Goal: Transaction & Acquisition: Purchase product/service

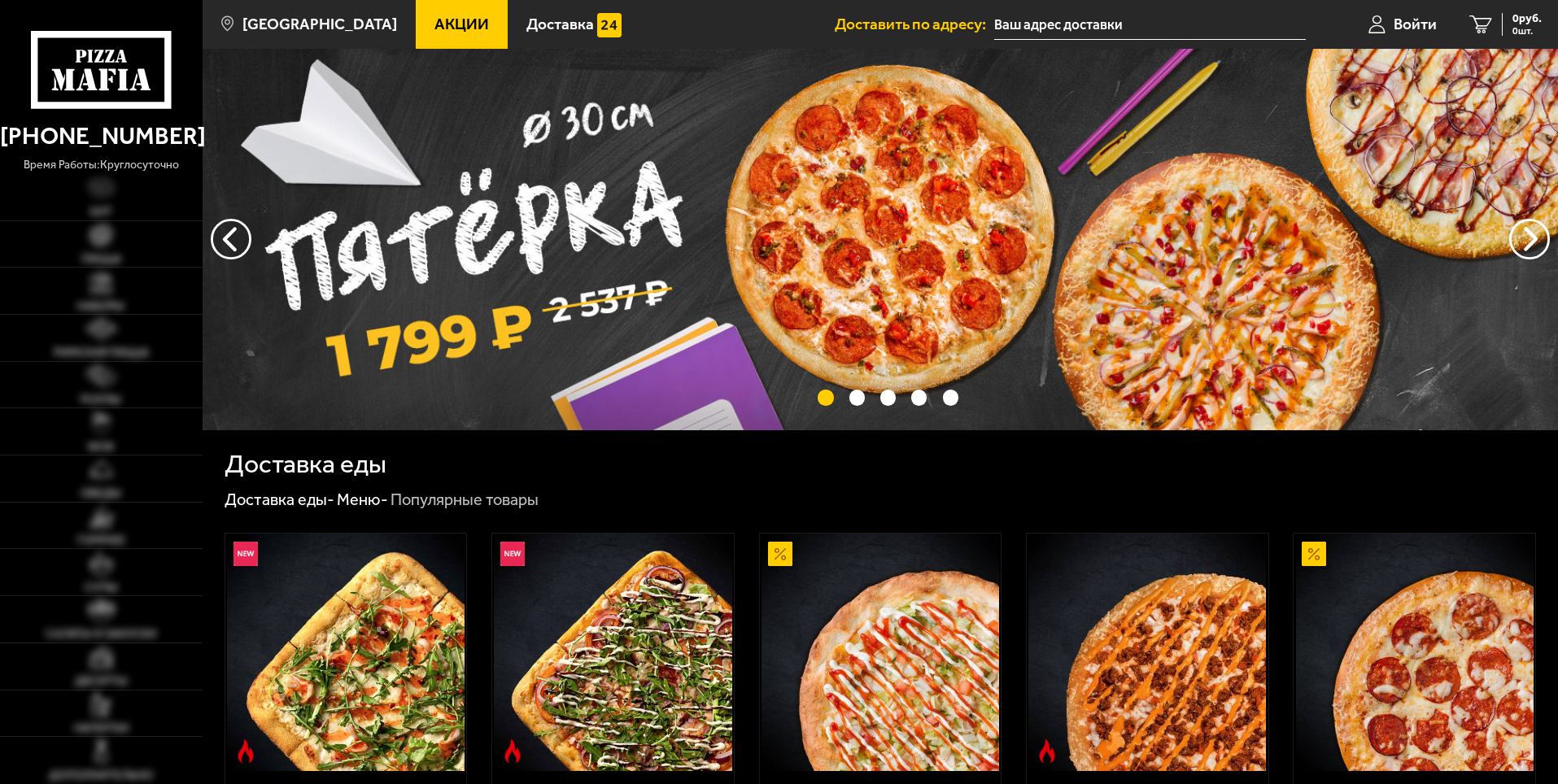
type input "[STREET_ADDRESS]"
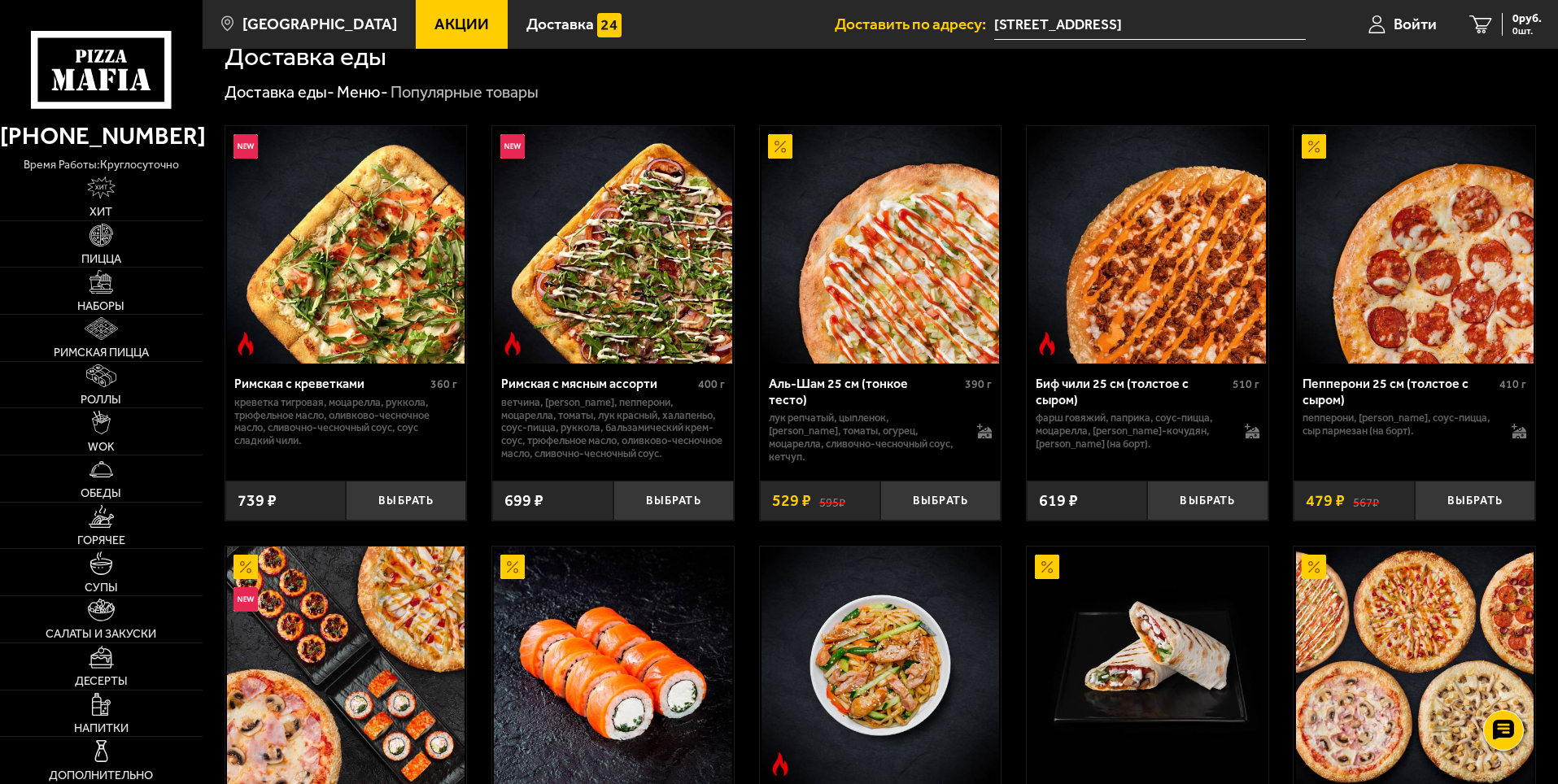
scroll to position [488, 0]
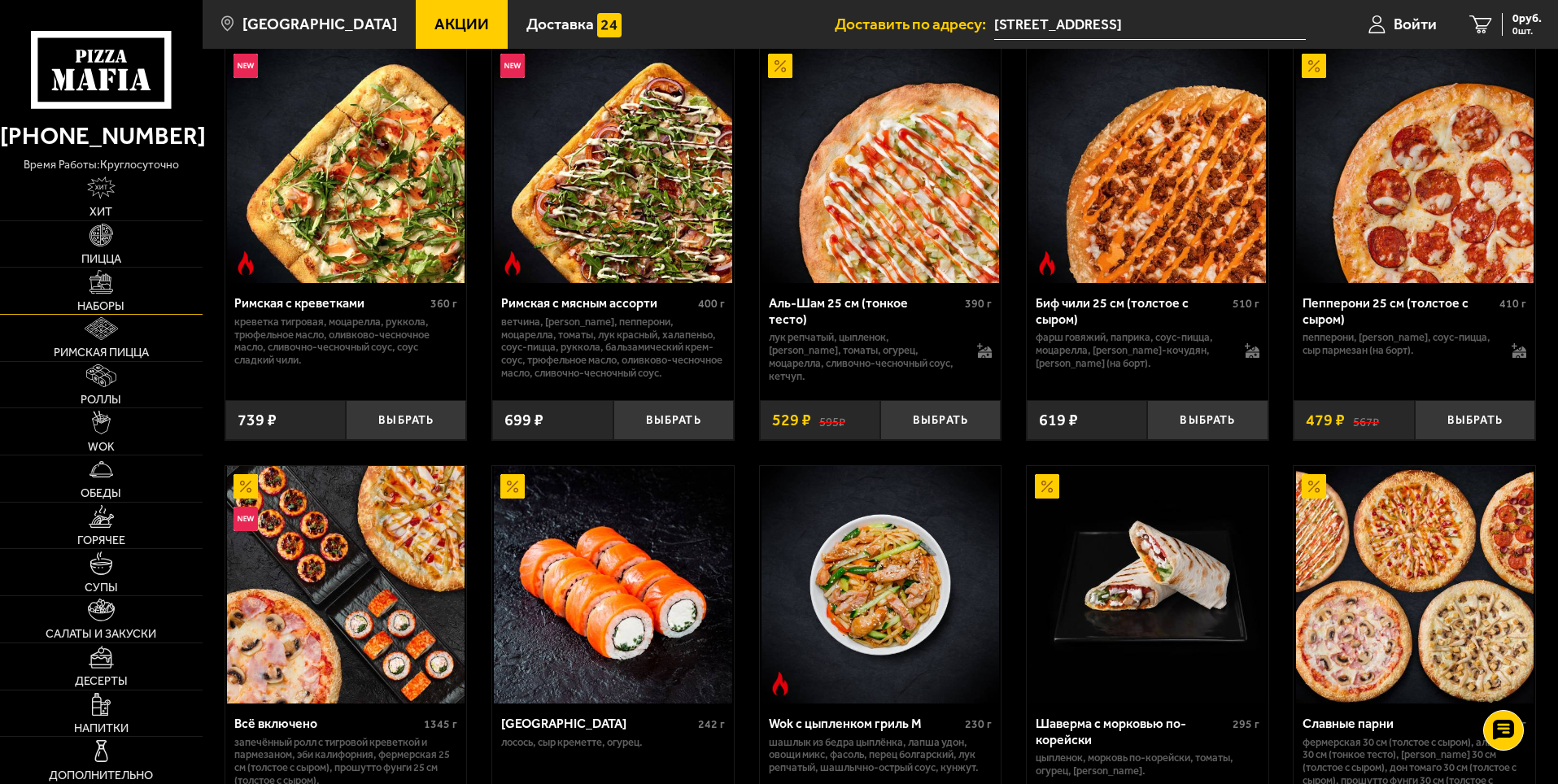
click at [114, 296] on link "Наборы" at bounding box center [101, 290] width 203 height 46
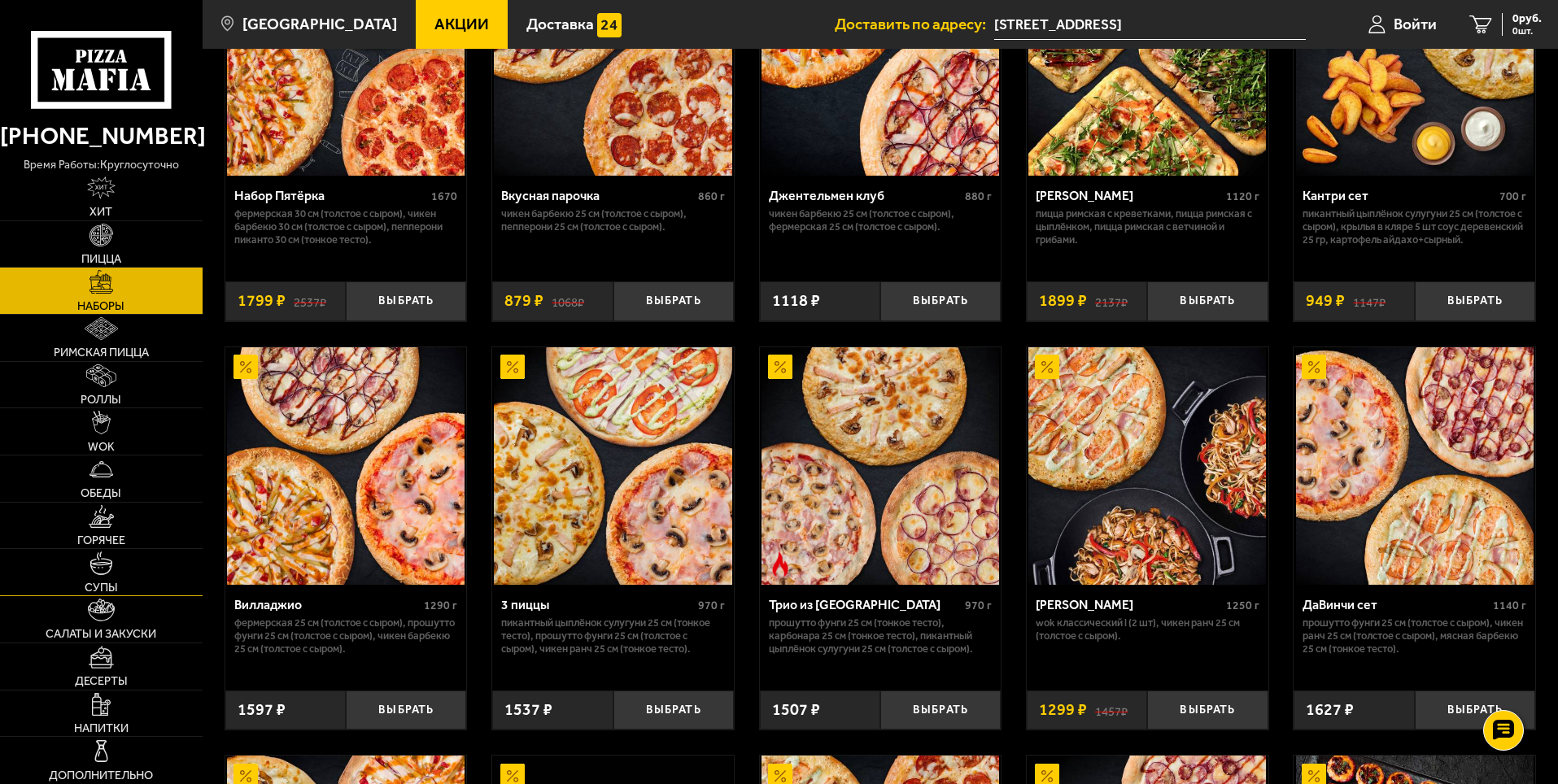
scroll to position [244, 0]
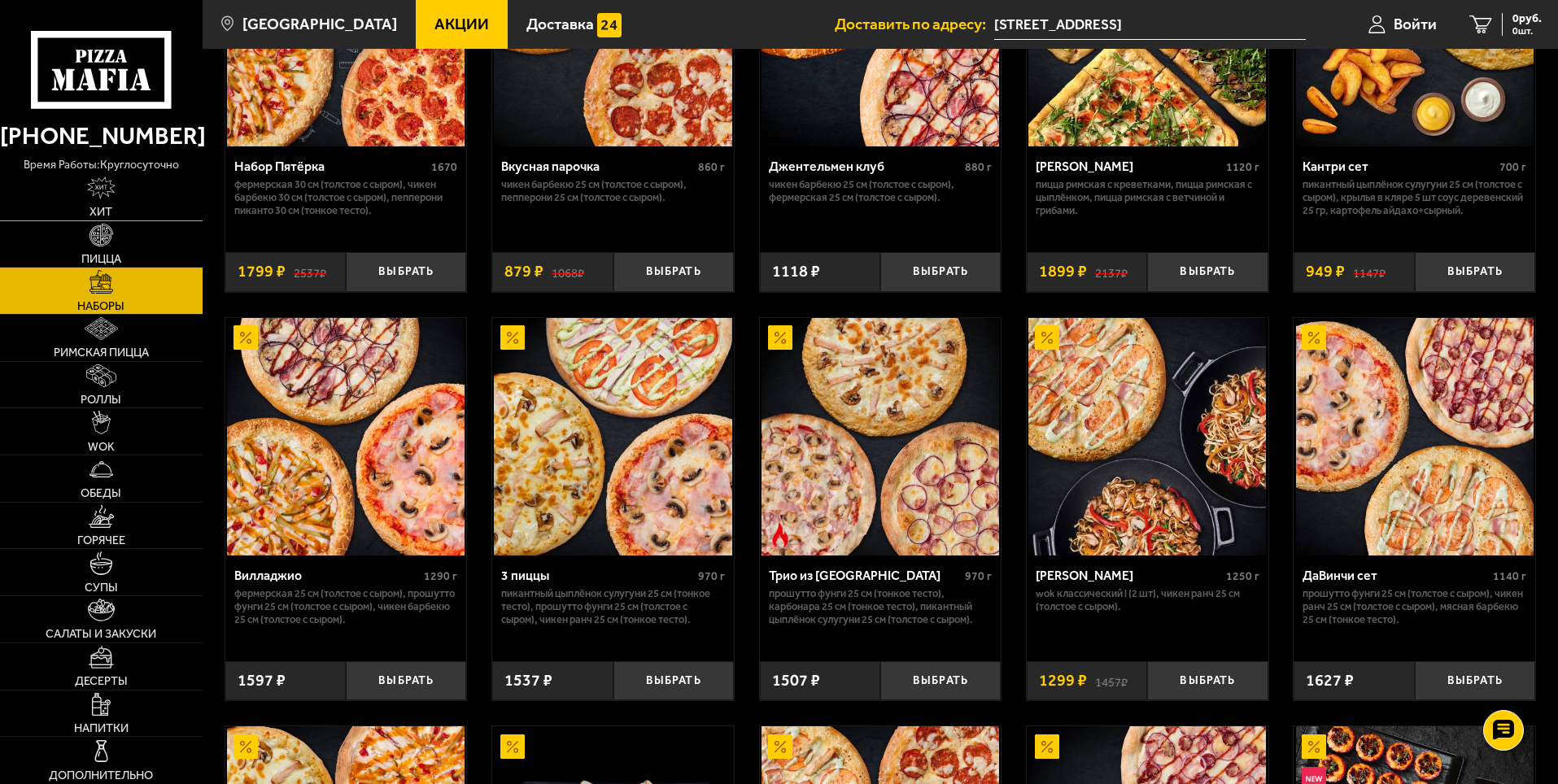
click at [94, 193] on img at bounding box center [101, 188] width 28 height 23
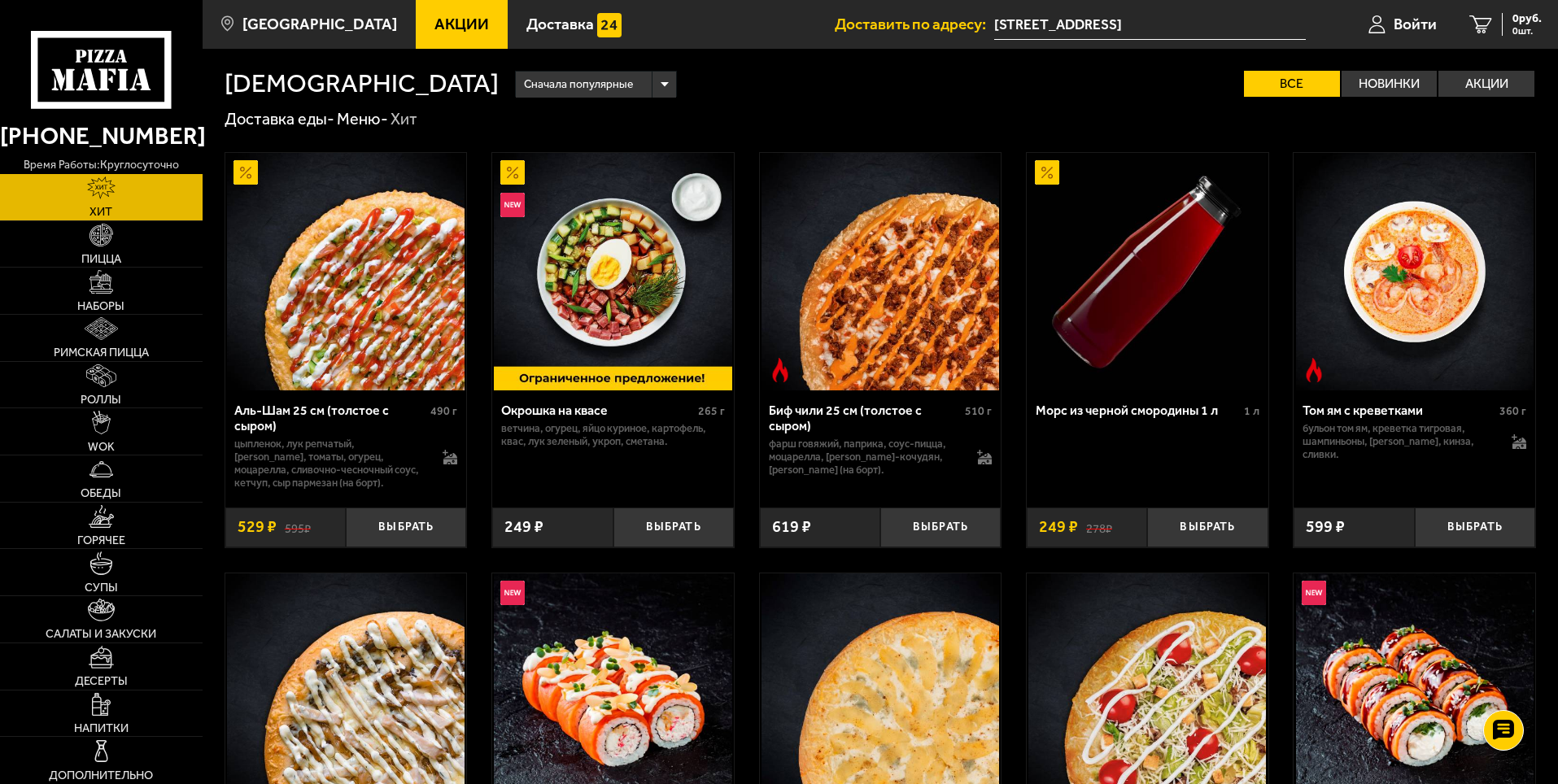
click at [460, 26] on link "Акции" at bounding box center [462, 24] width 92 height 49
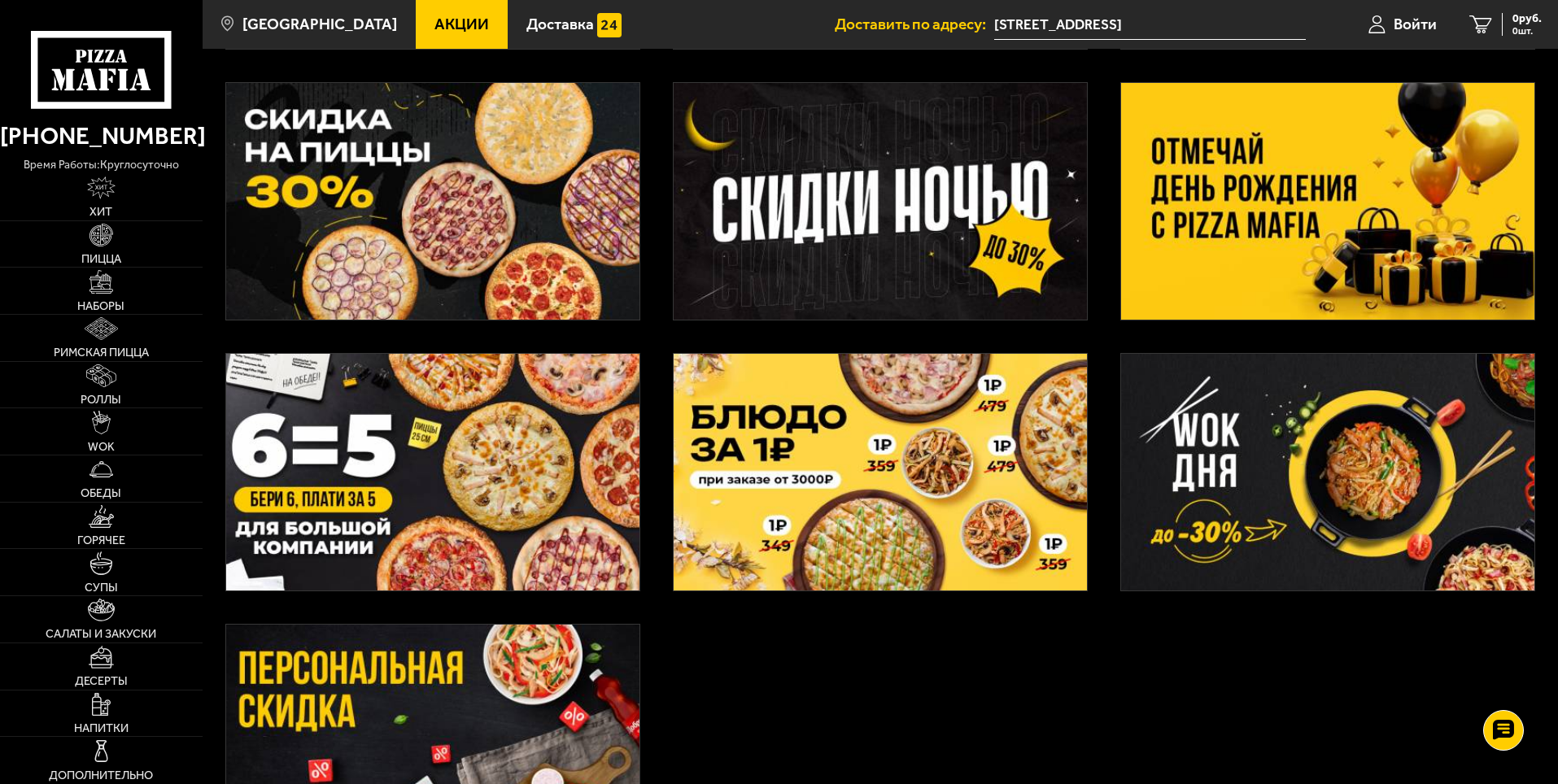
scroll to position [325, 0]
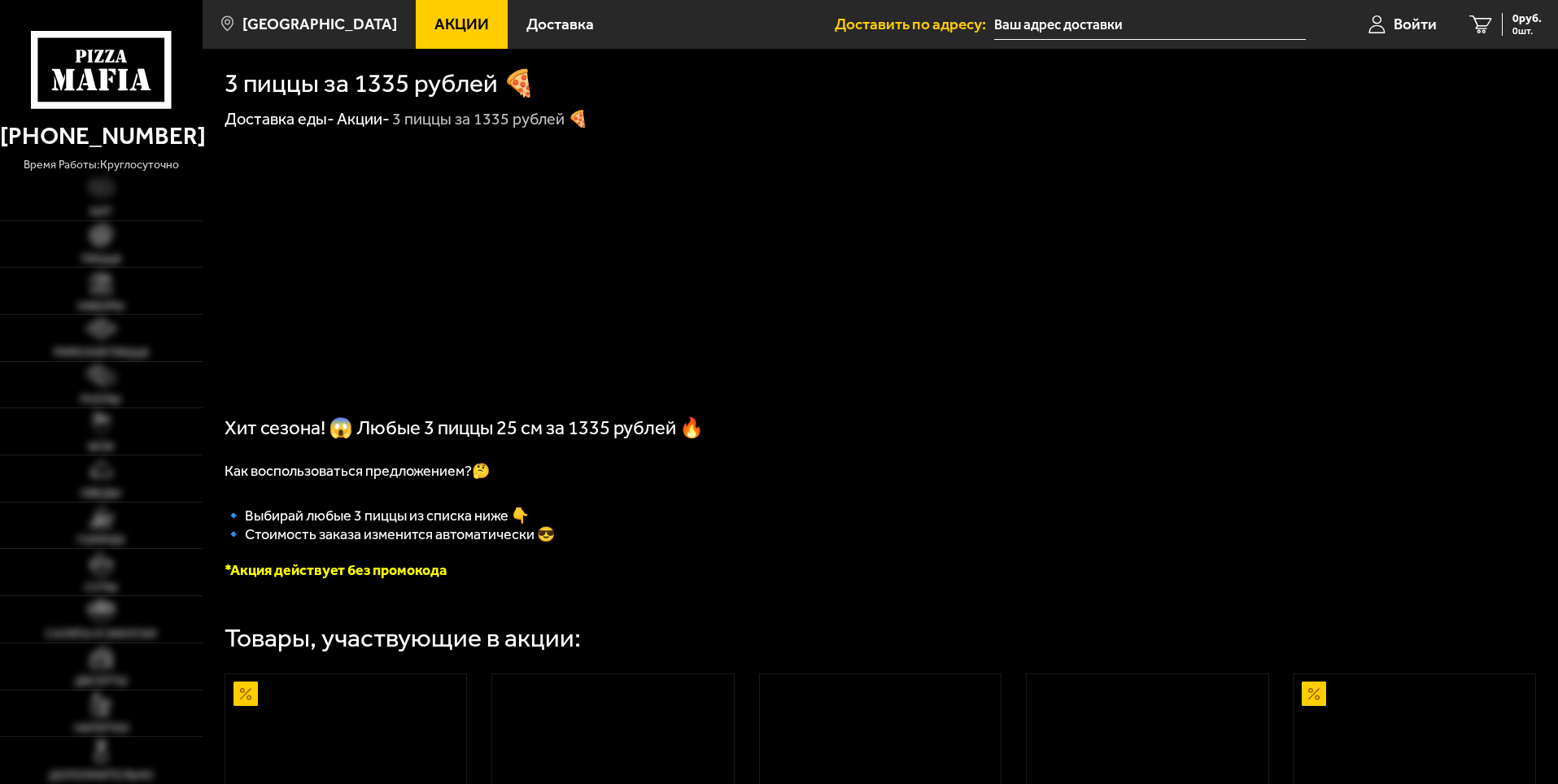
type input "[STREET_ADDRESS]"
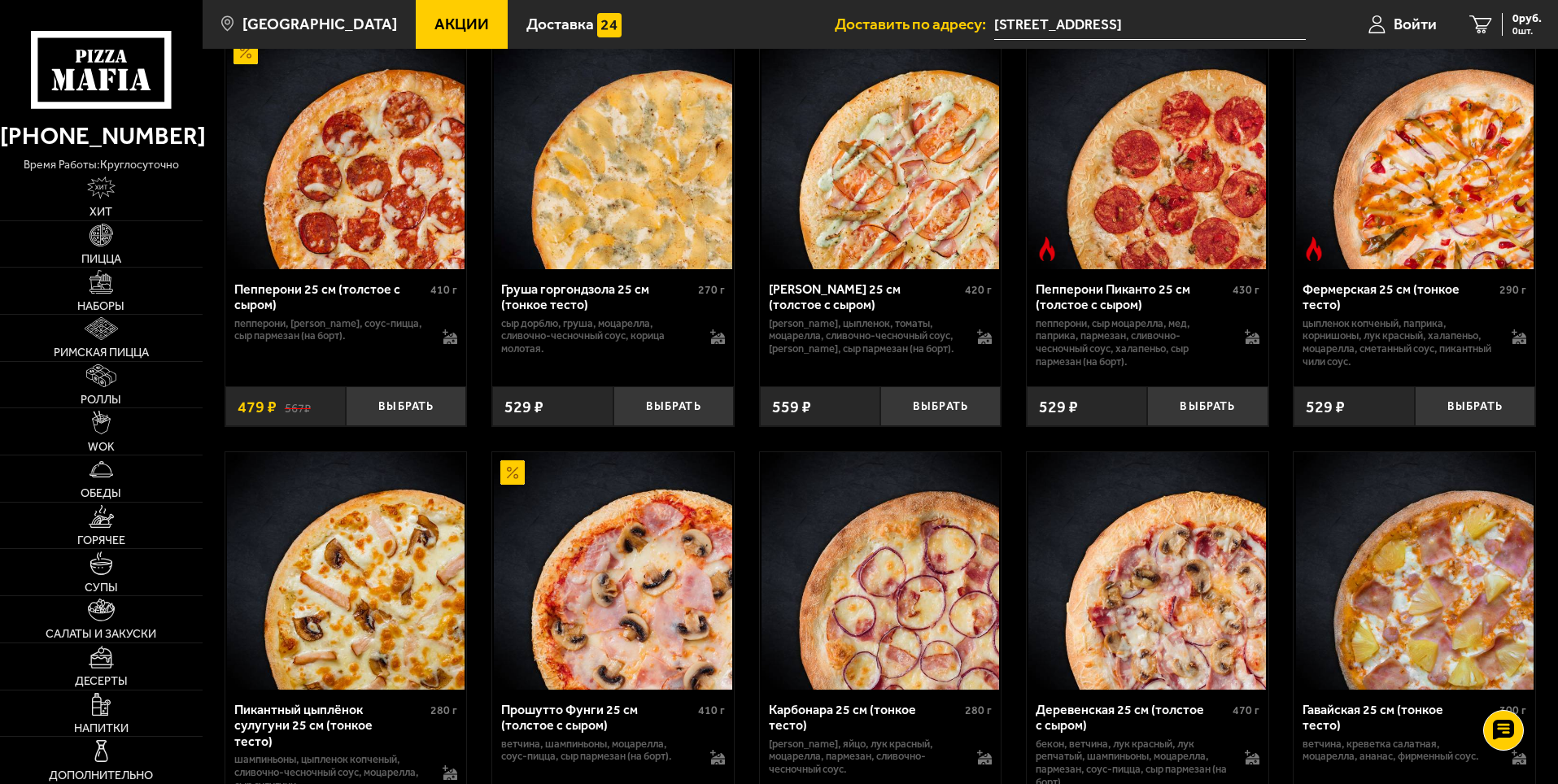
scroll to position [488, 0]
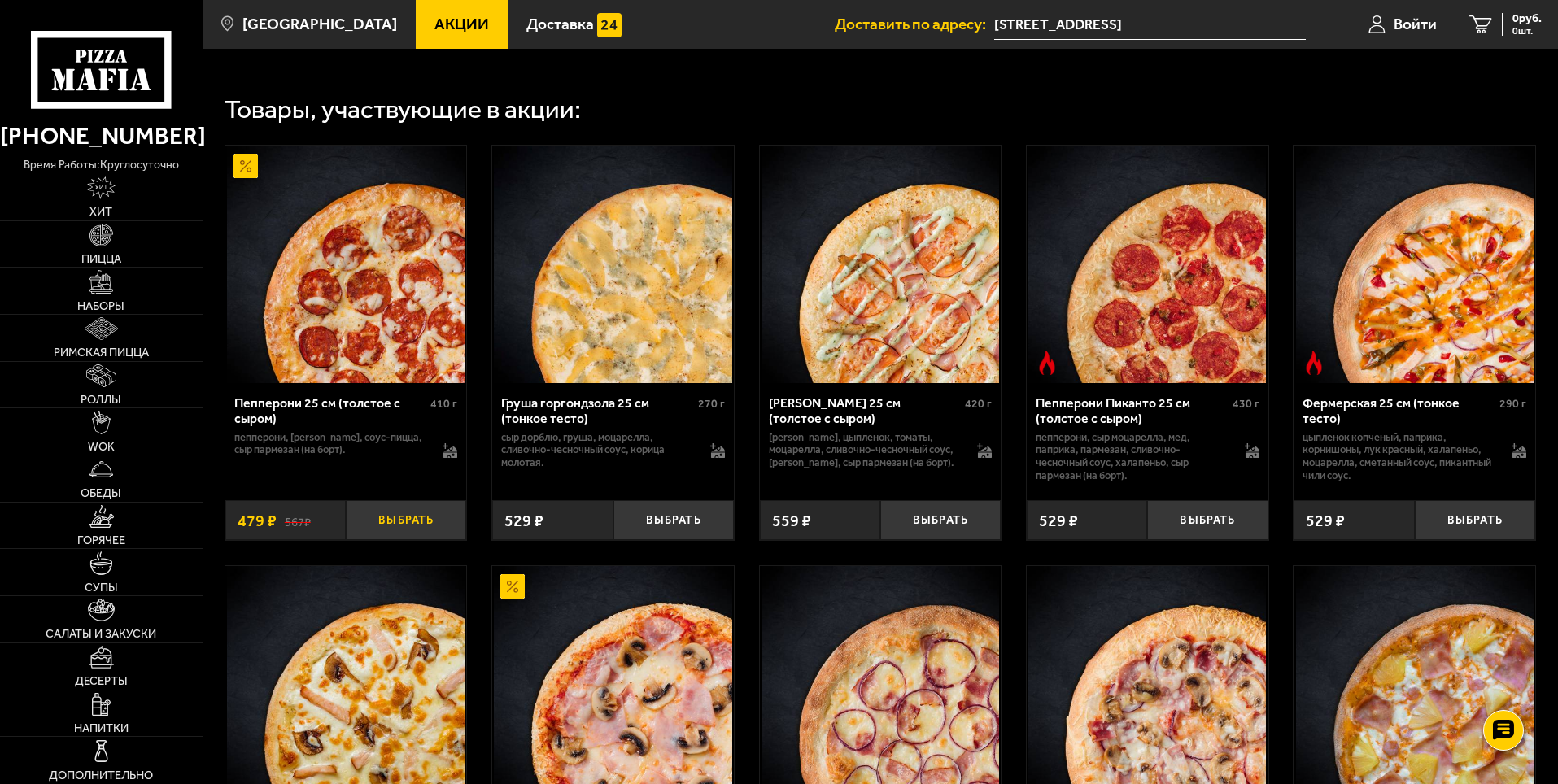
click at [422, 528] on button "Выбрать" at bounding box center [406, 520] width 120 height 40
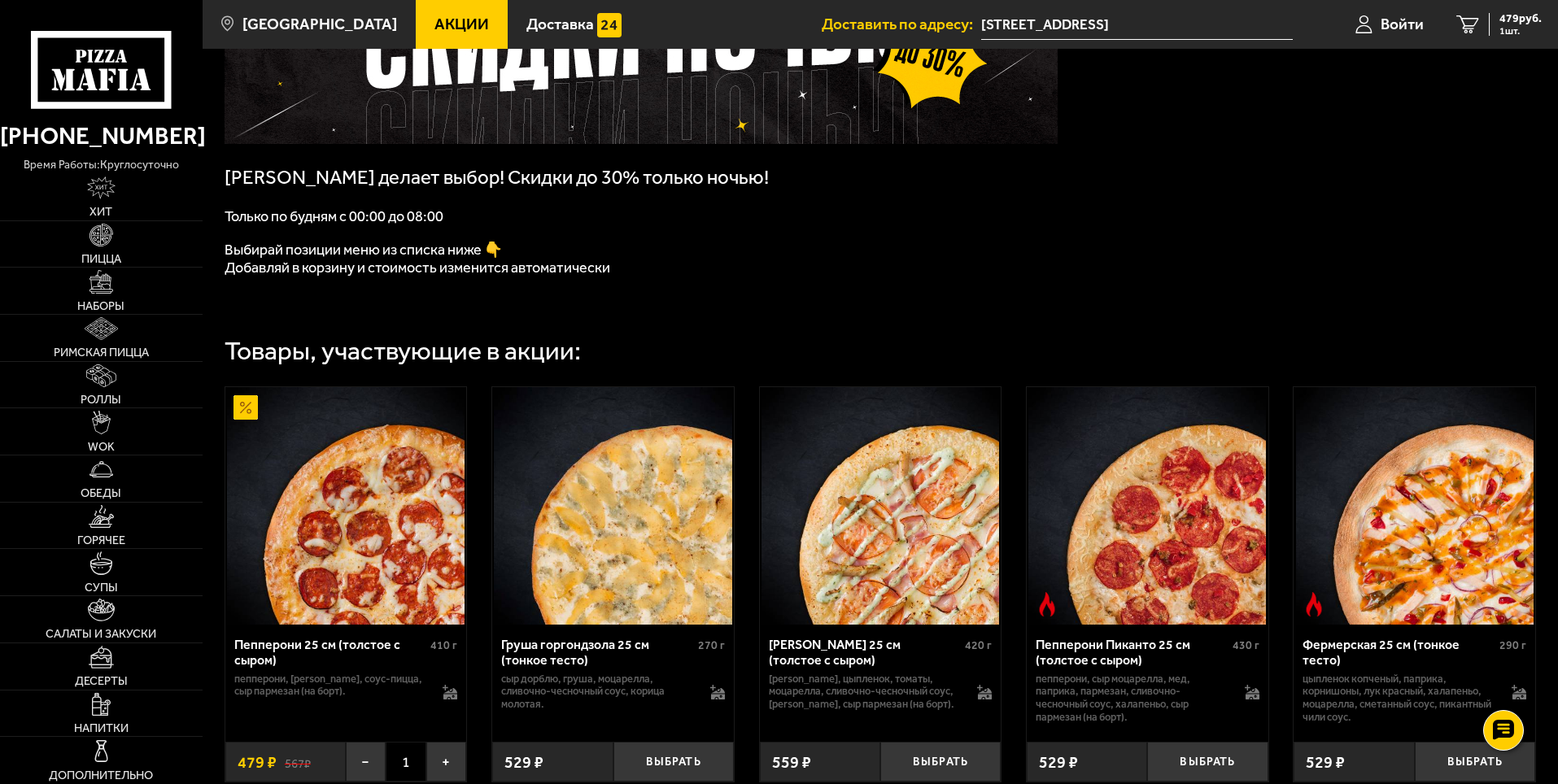
scroll to position [0, 0]
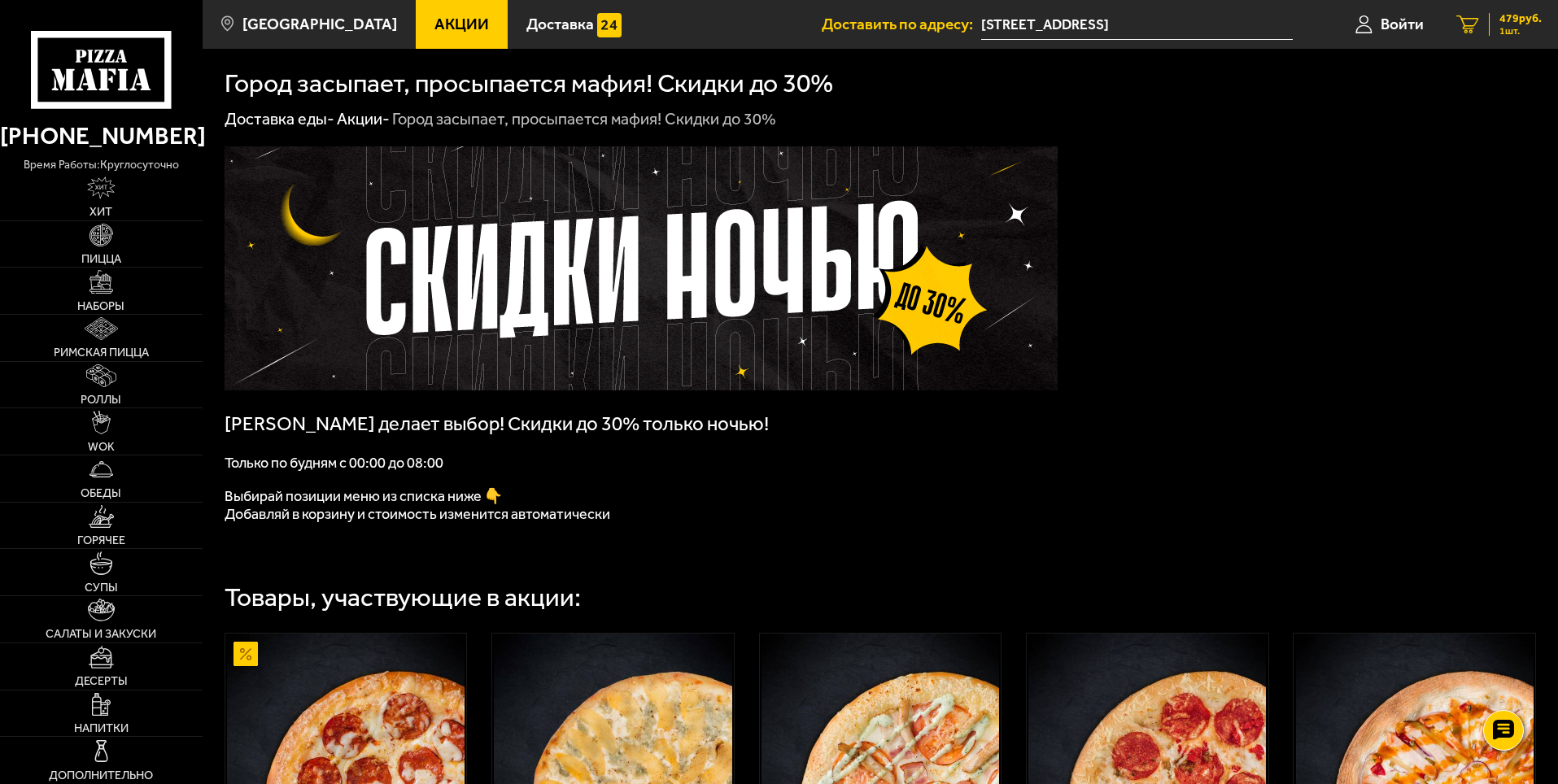
click at [1520, 29] on span "1 шт." at bounding box center [1520, 30] width 43 height 10
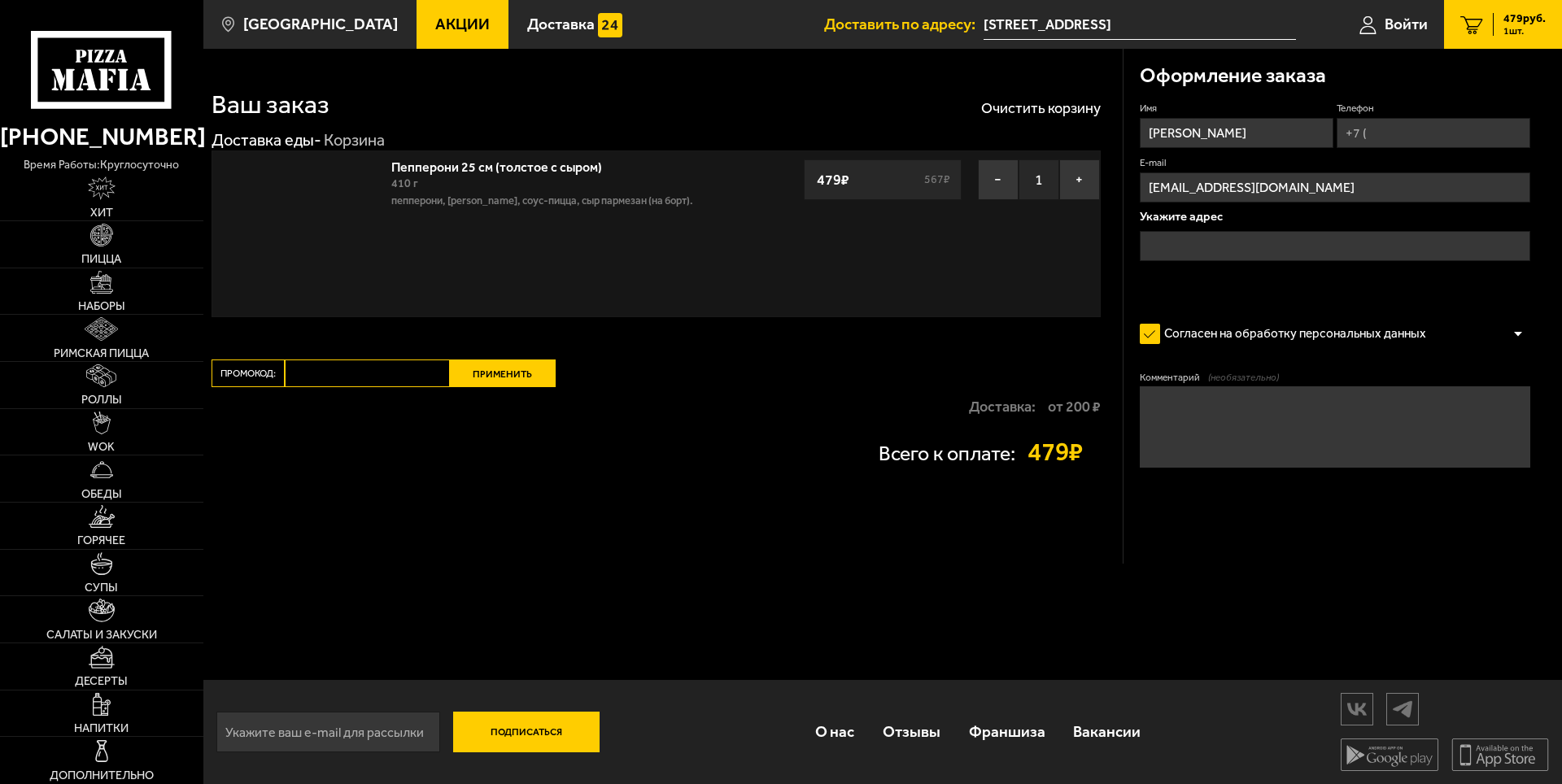
type input "[STREET_ADDRESS]"
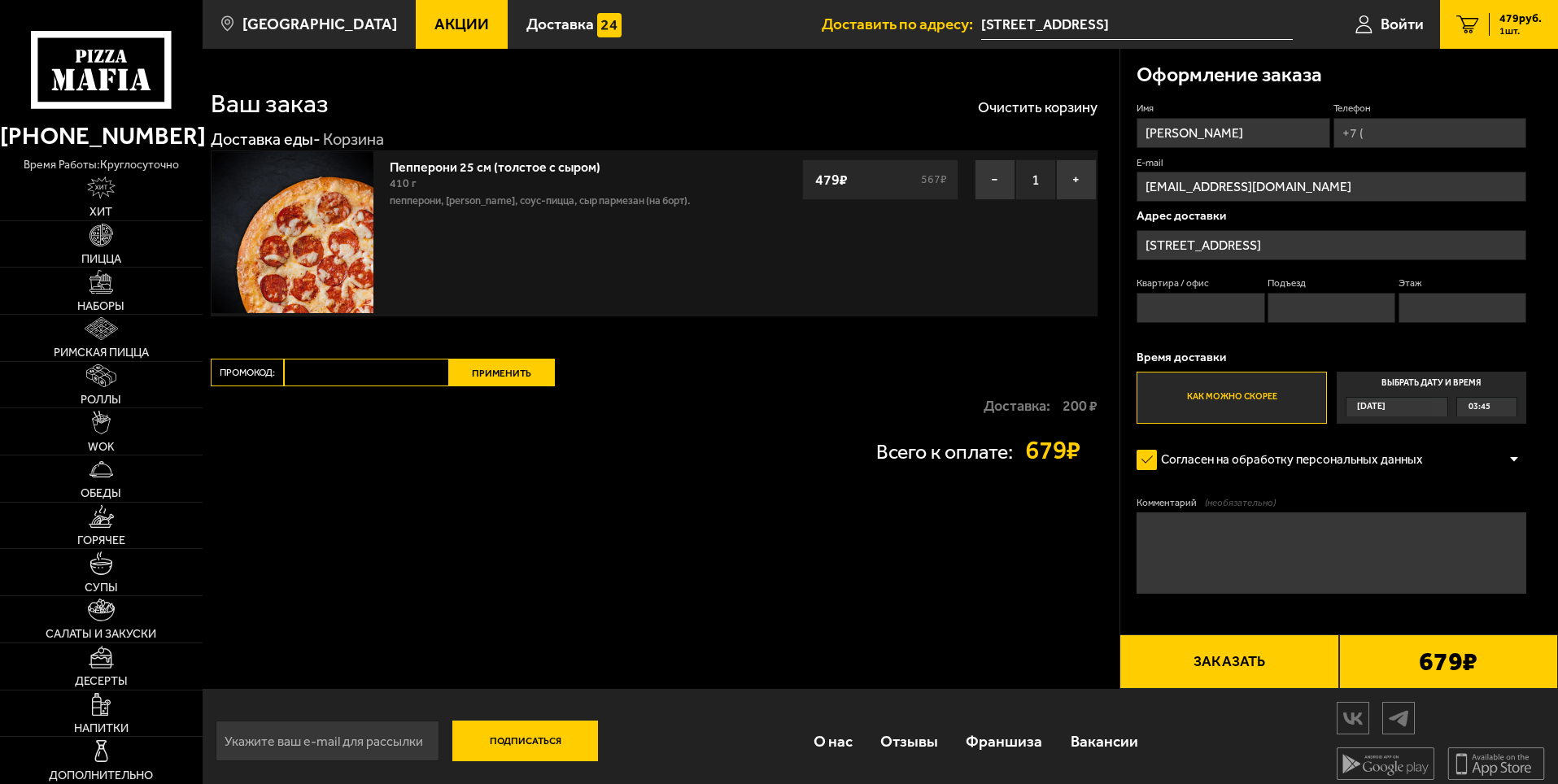
drag, startPoint x: 787, startPoint y: 196, endPoint x: 788, endPoint y: 205, distance: 9.1
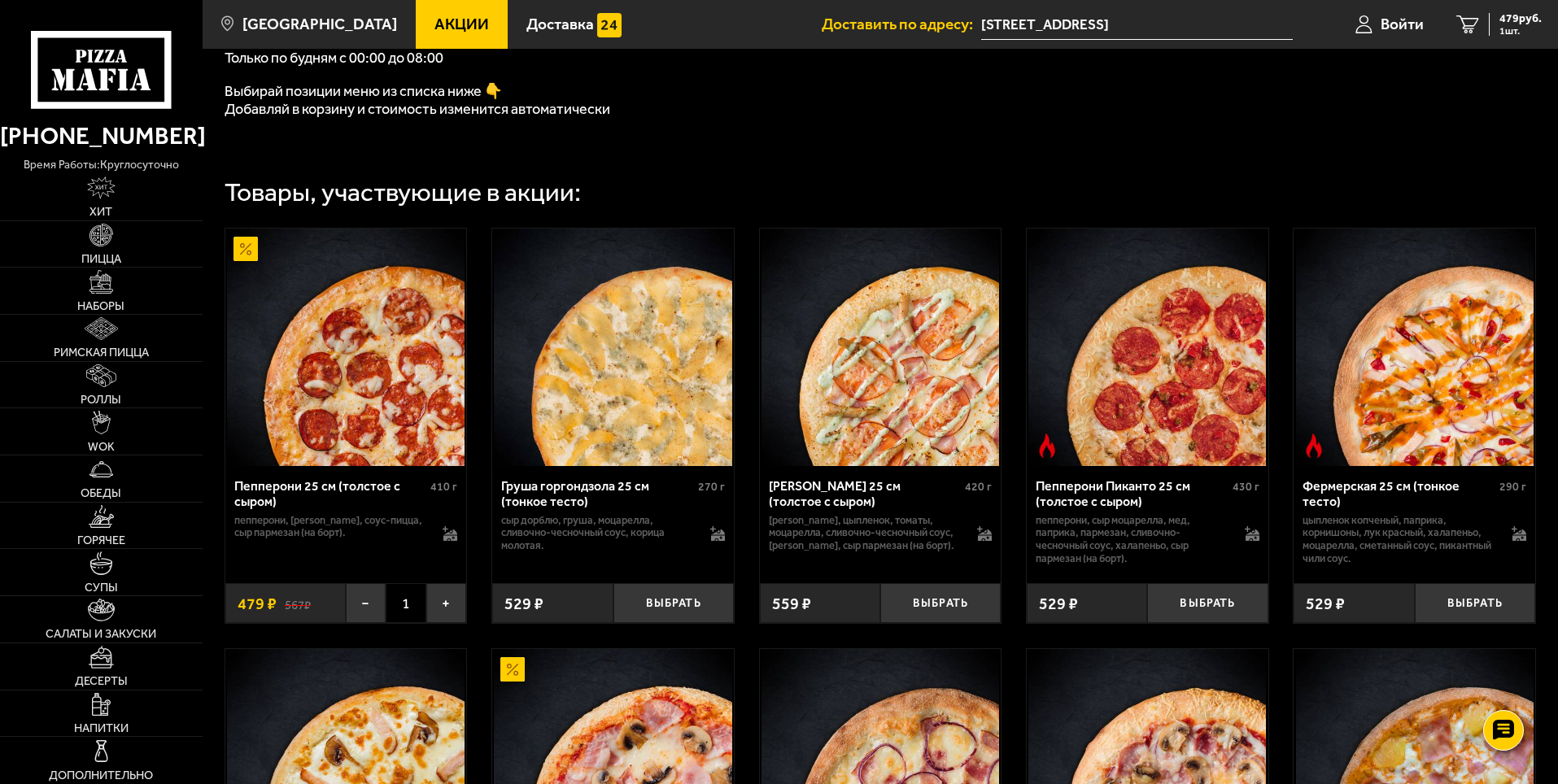
scroll to position [407, 0]
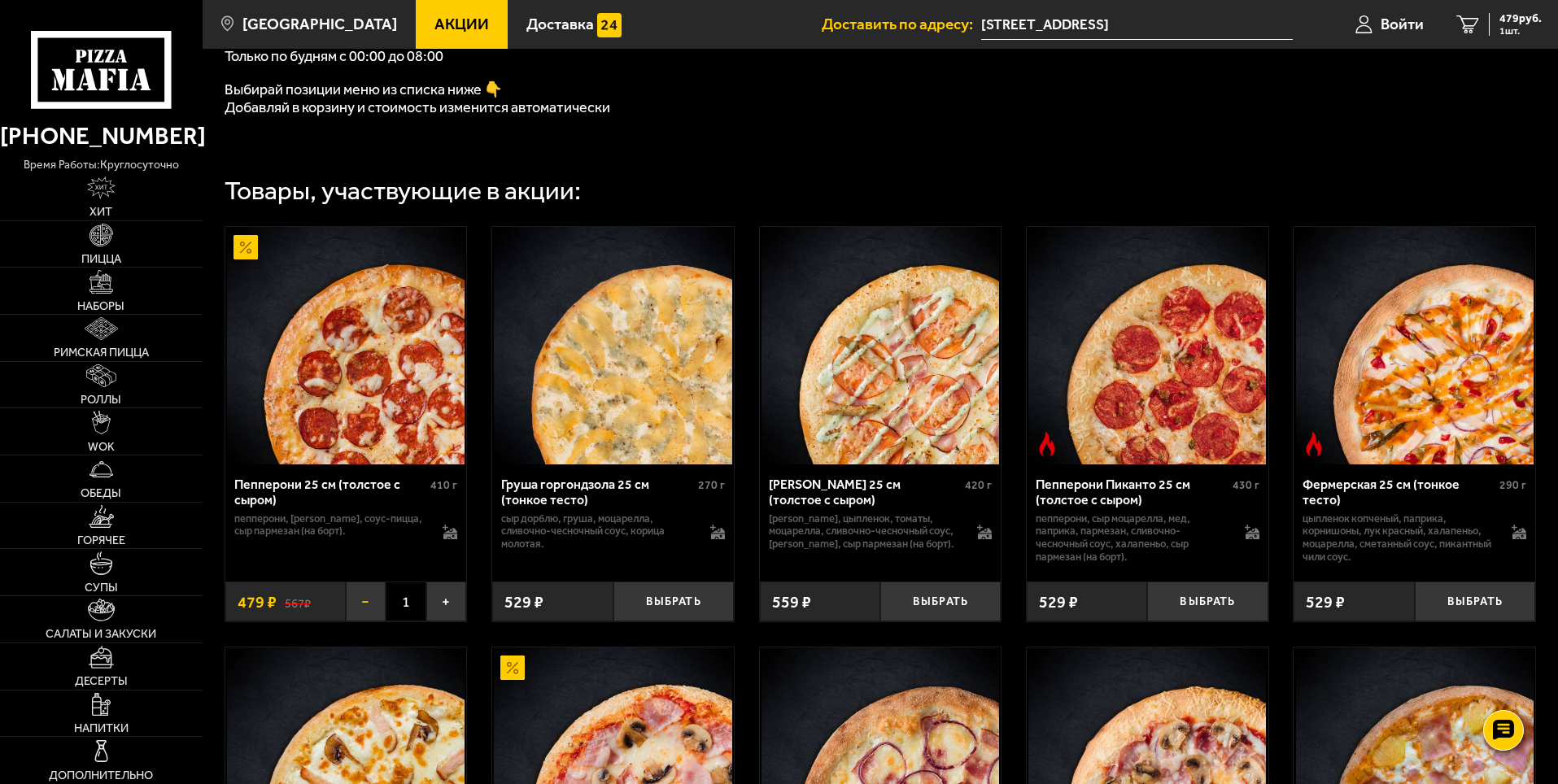
click at [367, 603] on button "−" at bounding box center [366, 601] width 40 height 40
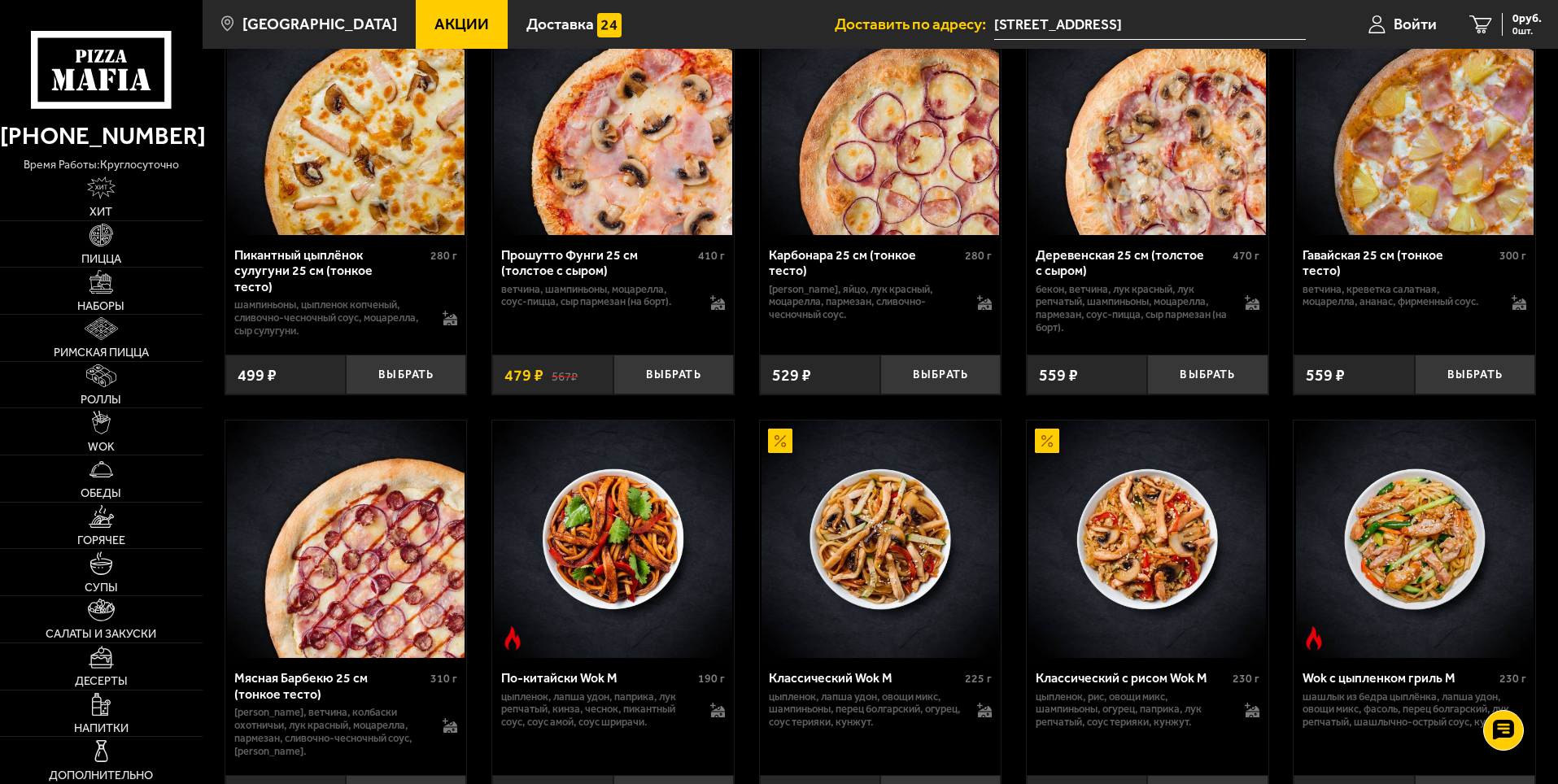
scroll to position [1057, 0]
click at [1469, 376] on button "Выбрать" at bounding box center [1475, 374] width 120 height 40
click at [1524, 19] on span "559 руб." at bounding box center [1520, 18] width 43 height 11
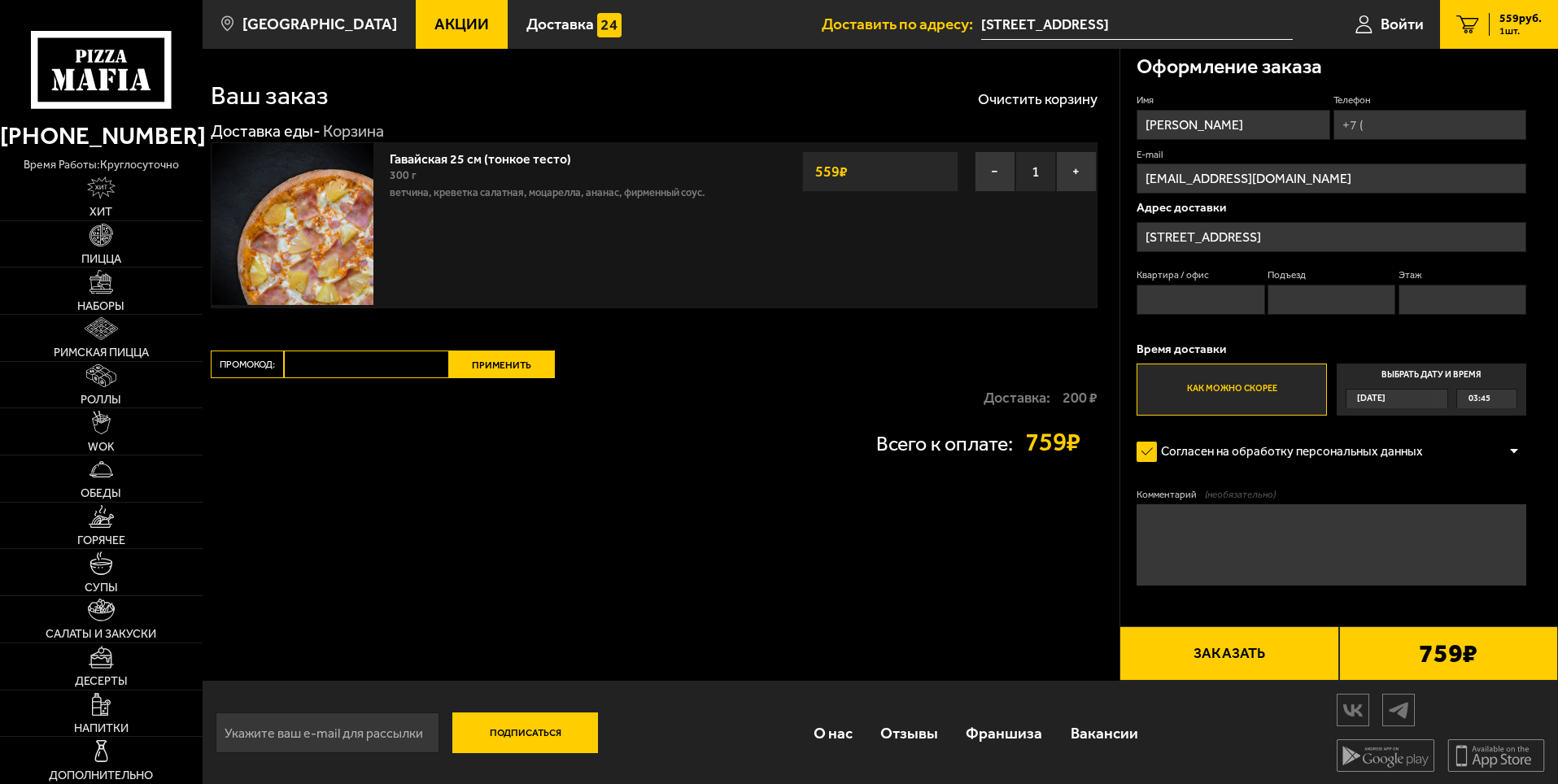
scroll to position [10, 0]
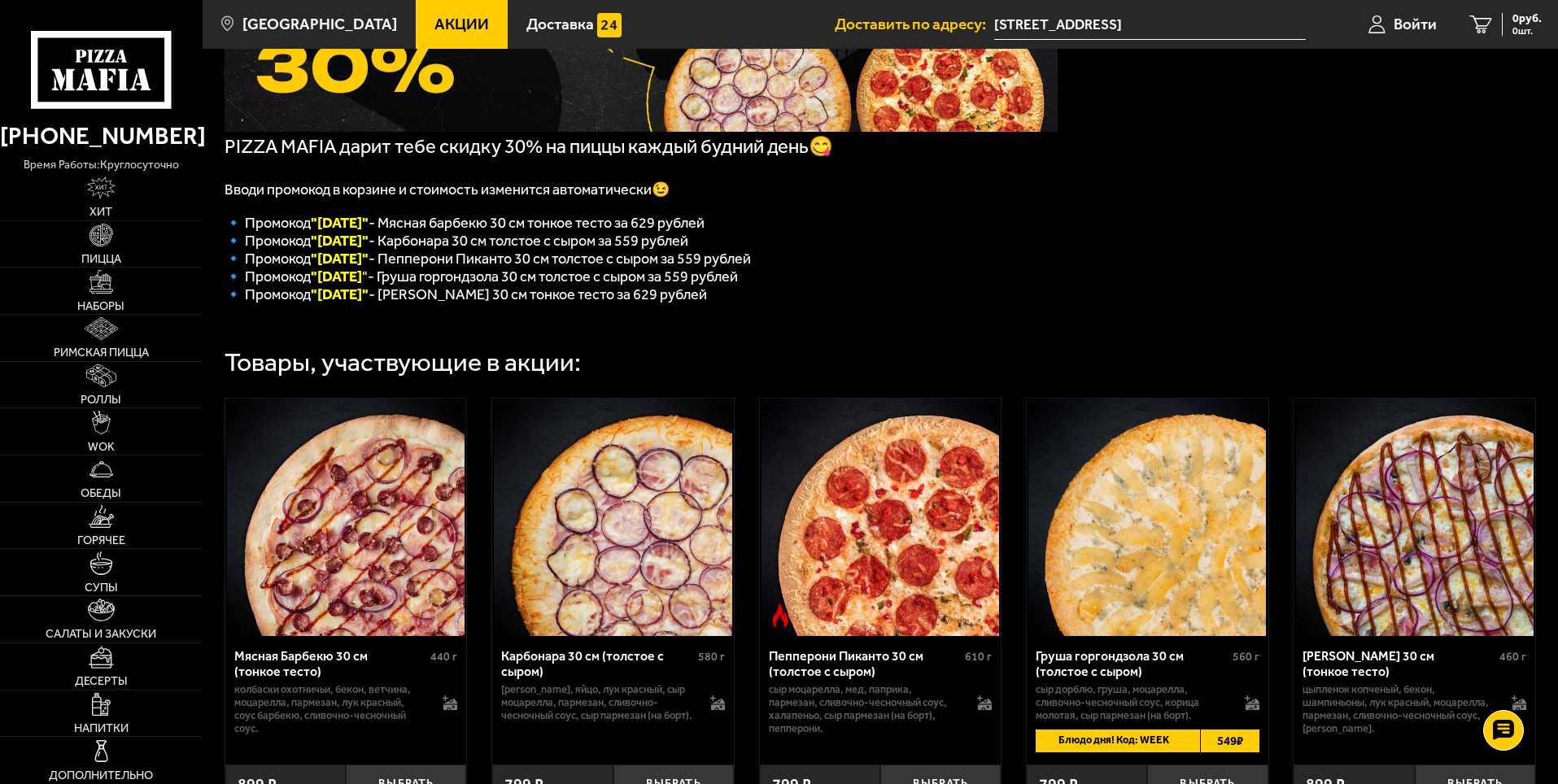
scroll to position [244, 0]
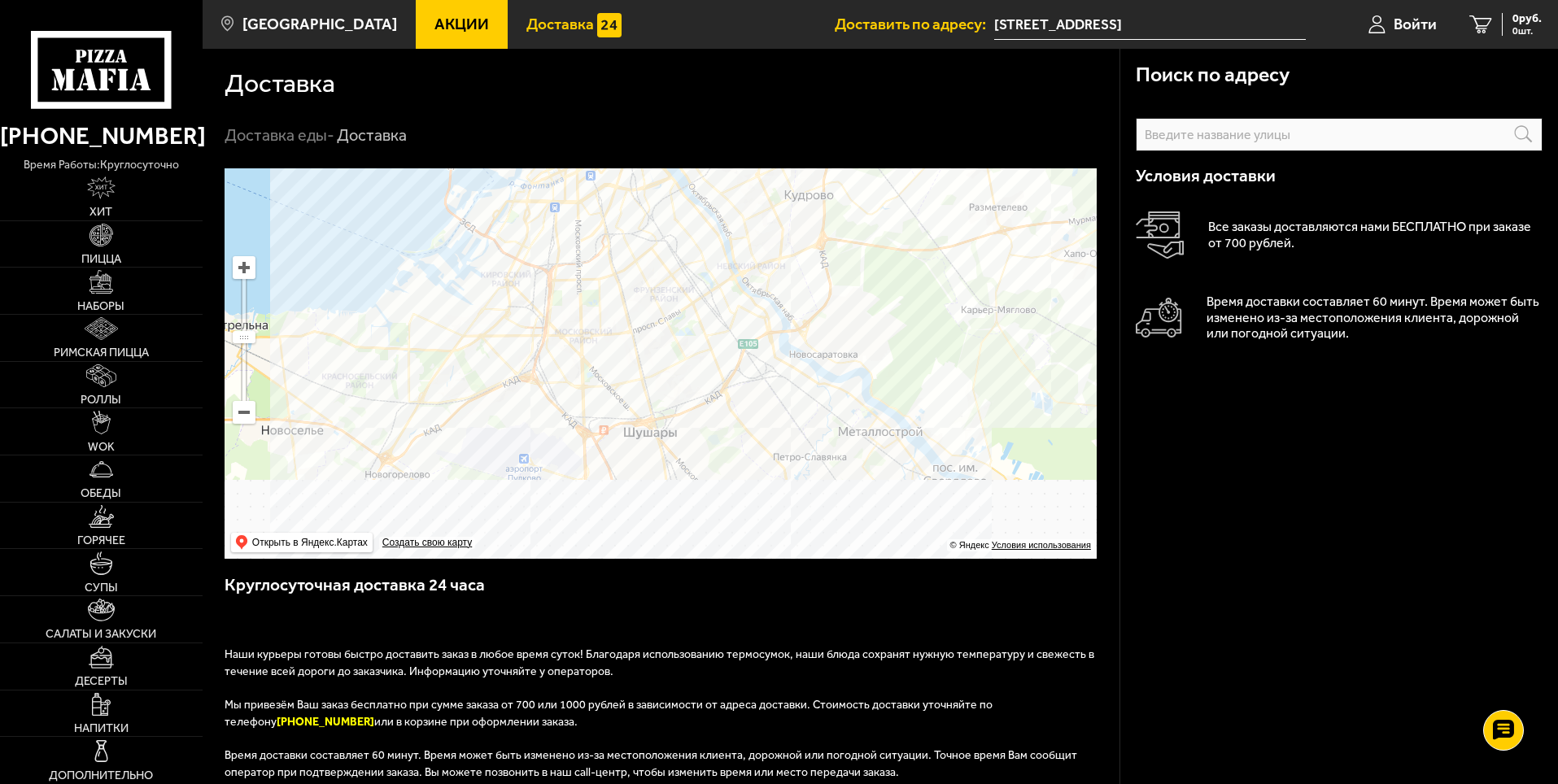
drag, startPoint x: 609, startPoint y: 486, endPoint x: 662, endPoint y: 245, distance: 246.8
click at [662, 245] on ymaps at bounding box center [660, 363] width 872 height 390
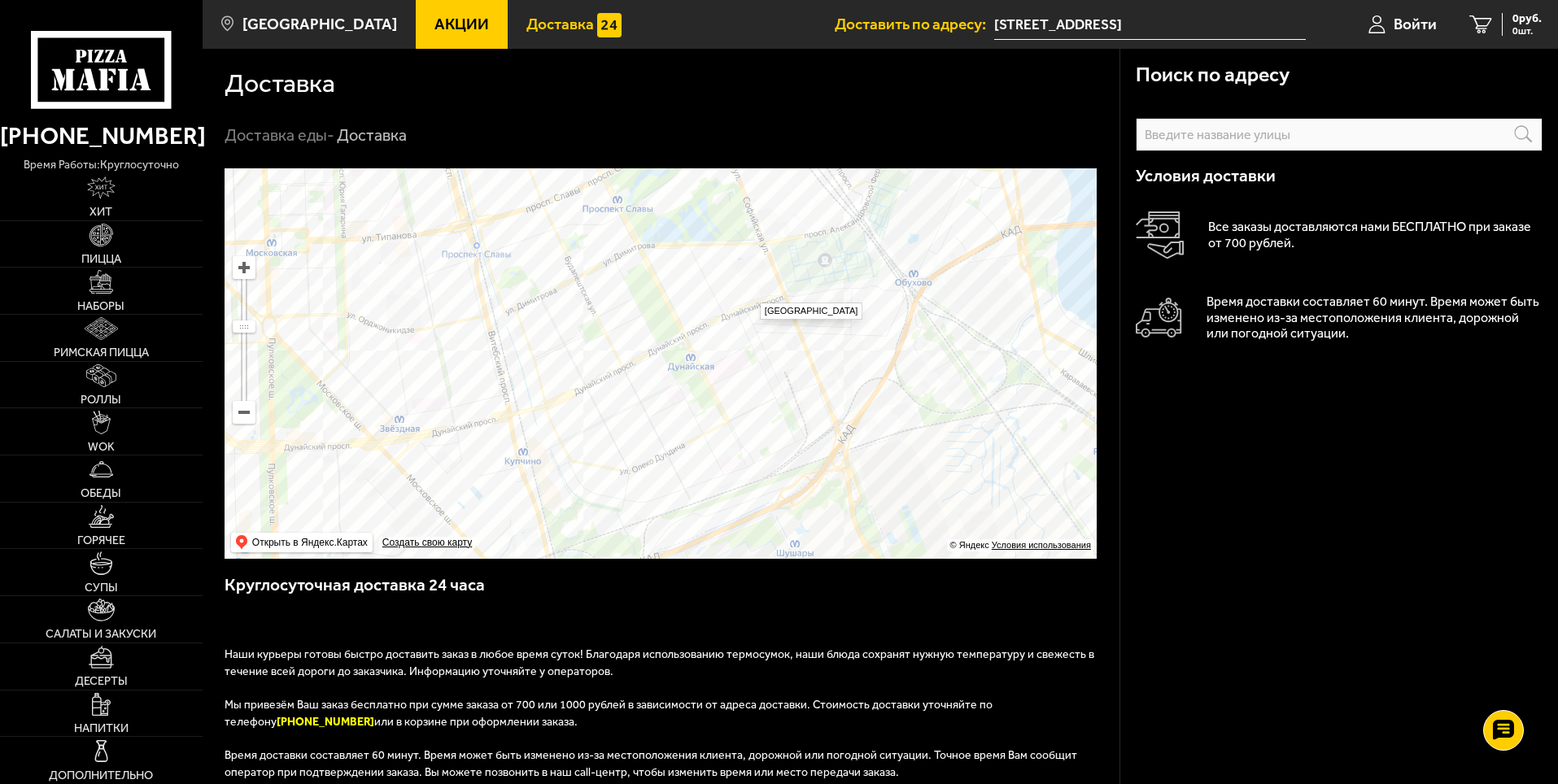
drag, startPoint x: 752, startPoint y: 295, endPoint x: 762, endPoint y: 393, distance: 98.5
click at [758, 375] on ymaps at bounding box center [660, 363] width 872 height 390
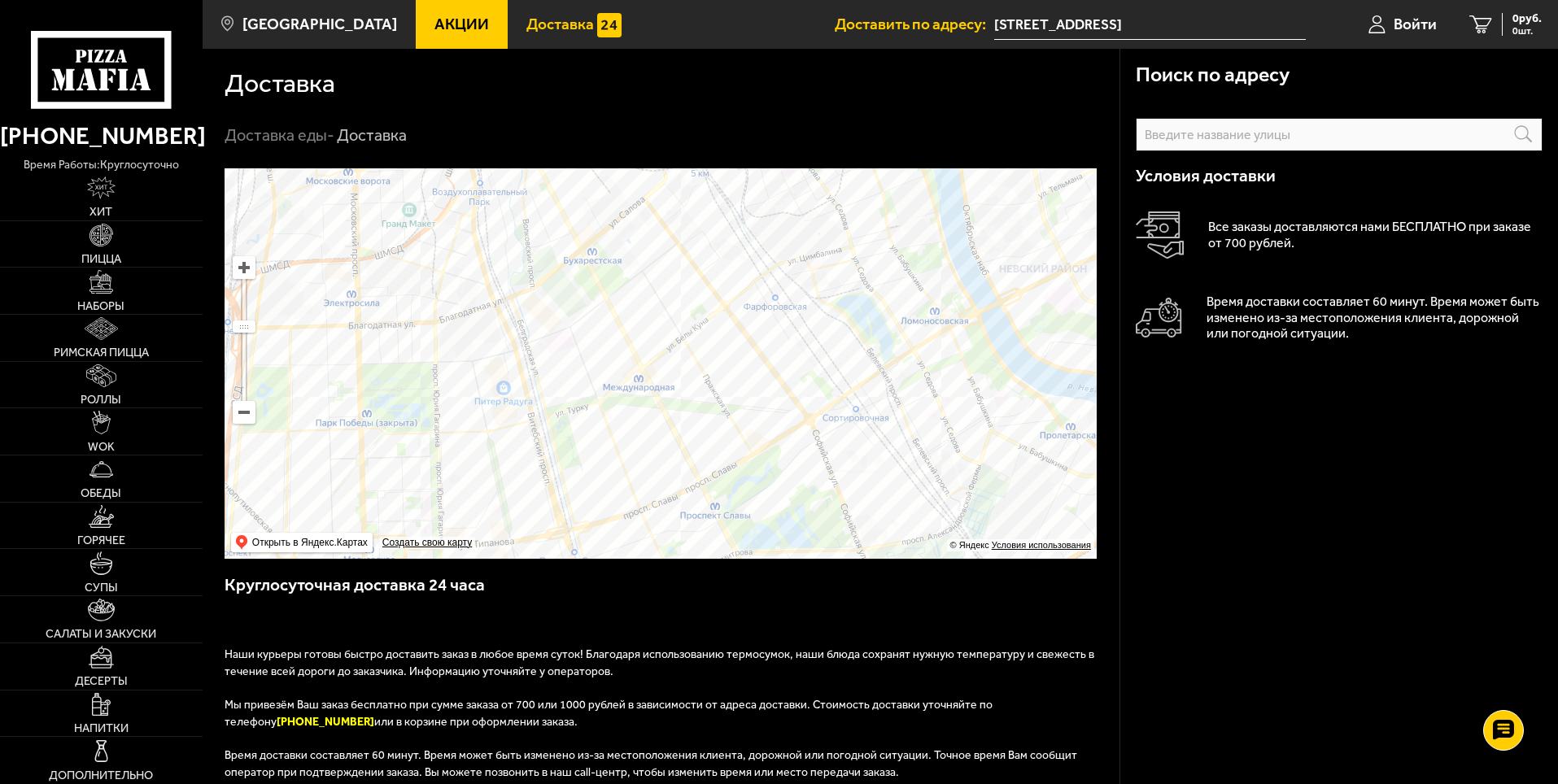
drag, startPoint x: 751, startPoint y: 355, endPoint x: 779, endPoint y: 280, distance: 80.1
click at [779, 280] on ymaps at bounding box center [660, 363] width 872 height 390
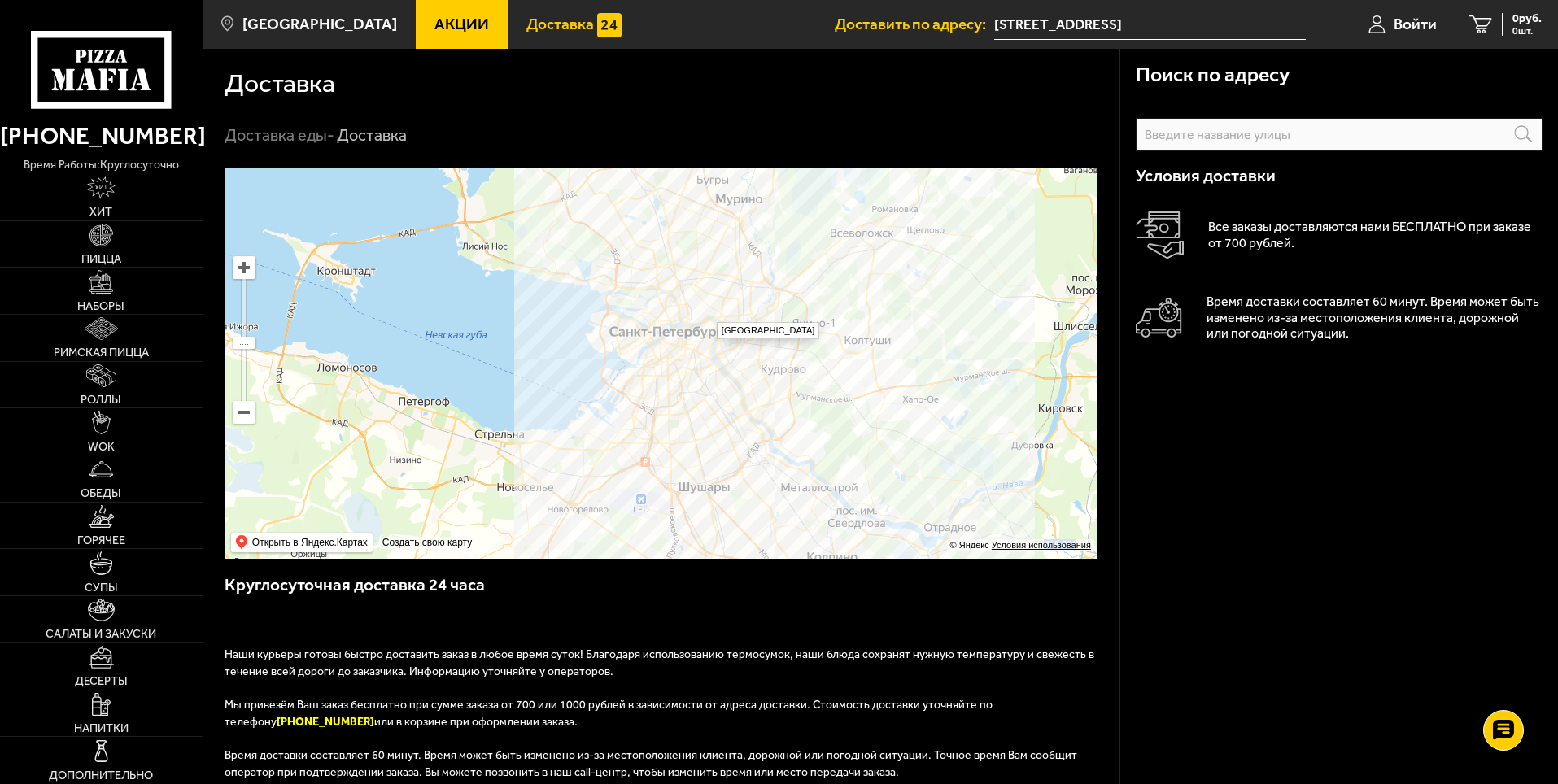
drag, startPoint x: 709, startPoint y: 312, endPoint x: 696, endPoint y: 382, distance: 71.2
click at [696, 382] on ymaps at bounding box center [660, 363] width 872 height 390
